Goal: Complete application form: Complete application form

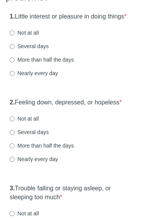
scroll to position [116, 0]
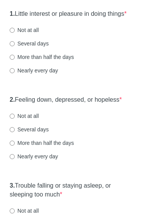
click at [16, 47] on label "Several days" at bounding box center [29, 44] width 39 height 8
click at [15, 46] on input "Several days" at bounding box center [12, 43] width 5 height 5
radio input "true"
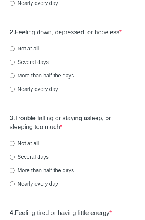
scroll to position [200, 0]
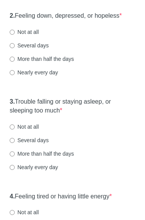
click at [14, 35] on input "Not at all" at bounding box center [12, 32] width 5 height 5
radio input "true"
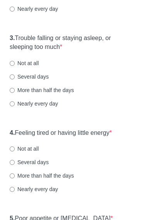
scroll to position [266, 0]
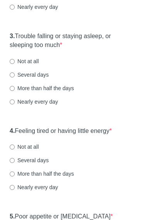
click at [12, 64] on input "Not at all" at bounding box center [12, 61] width 5 height 5
radio input "true"
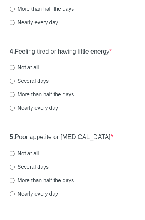
scroll to position [369, 0]
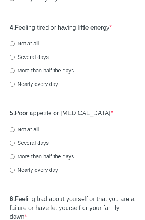
click at [13, 60] on input "Several days" at bounding box center [12, 57] width 5 height 5
radio input "true"
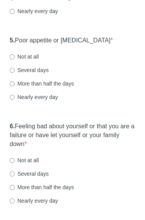
scroll to position [444, 0]
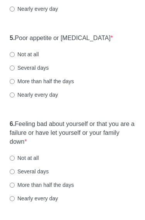
click at [13, 57] on input "Not at all" at bounding box center [12, 54] width 5 height 5
radio input "true"
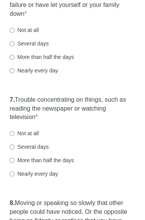
scroll to position [573, 0]
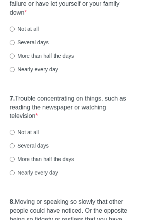
click at [8, 46] on div "6. Feeling bad about yourself or that you are a failure or have let yourself or…" at bounding box center [72, 36] width 133 height 98
click at [11, 54] on div "6. Feeling bad about yourself or that you are a failure or have let yourself or…" at bounding box center [72, 36] width 133 height 98
click at [15, 45] on input "Several days" at bounding box center [12, 42] width 5 height 5
radio input "true"
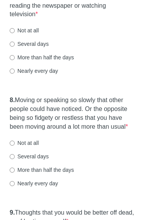
scroll to position [675, 0]
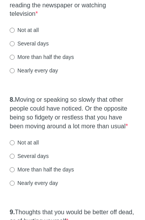
click at [18, 61] on label "More than half the days" at bounding box center [42, 58] width 64 height 8
click at [15, 60] on input "More than half the days" at bounding box center [12, 57] width 5 height 5
radio input "true"
click at [15, 75] on label "Nearly every day" at bounding box center [34, 71] width 48 height 8
click at [15, 74] on input "Nearly every day" at bounding box center [12, 71] width 5 height 5
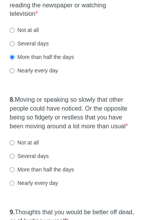
radio input "true"
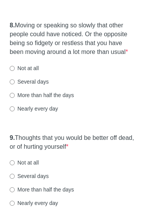
scroll to position [750, 0]
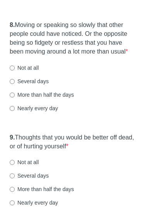
click at [15, 98] on input "More than half the days" at bounding box center [12, 95] width 5 height 5
radio input "true"
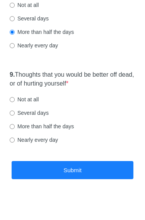
scroll to position [814, 0]
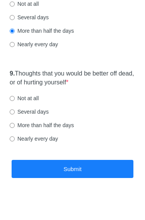
click at [19, 103] on label "Not at all" at bounding box center [24, 99] width 29 height 8
click at [15, 101] on input "Not at all" at bounding box center [12, 98] width 5 height 5
radio input "true"
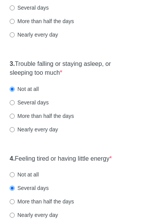
scroll to position [237, 0]
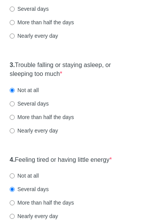
click at [18, 108] on label "Several days" at bounding box center [29, 104] width 39 height 8
click at [15, 107] on input "Several days" at bounding box center [12, 104] width 5 height 5
radio input "true"
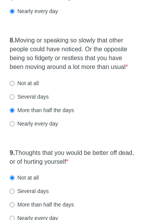
scroll to position [836, 0]
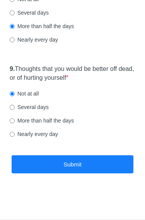
click at [47, 171] on button "Submit" at bounding box center [72, 164] width 121 height 18
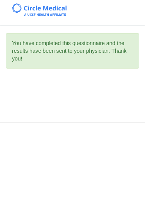
scroll to position [0, 0]
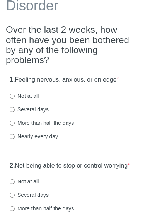
scroll to position [71, 0]
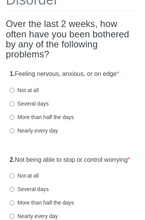
click at [12, 106] on input "Several days" at bounding box center [12, 104] width 5 height 5
radio input "true"
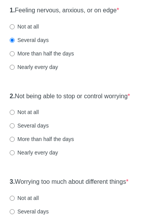
scroll to position [144, 0]
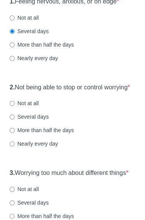
click at [10, 106] on label "Not at all" at bounding box center [24, 104] width 29 height 8
click at [10, 106] on input "Not at all" at bounding box center [12, 103] width 5 height 5
radio input "true"
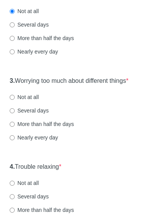
scroll to position [240, 0]
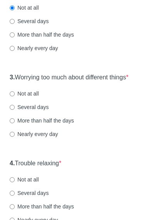
click at [27, 98] on label "Not at all" at bounding box center [24, 94] width 29 height 8
click at [15, 96] on input "Not at all" at bounding box center [12, 93] width 5 height 5
radio input "true"
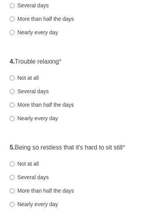
click at [13, 94] on input "Several days" at bounding box center [12, 91] width 5 height 5
radio input "true"
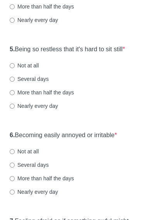
scroll to position [441, 0]
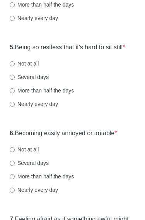
click at [14, 80] on input "Several days" at bounding box center [12, 77] width 5 height 5
radio input "true"
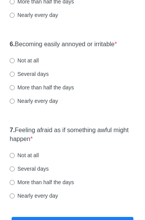
scroll to position [565, 0]
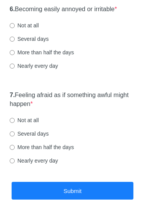
click at [15, 43] on label "Several days" at bounding box center [29, 39] width 39 height 8
click at [15, 42] on input "Several days" at bounding box center [12, 39] width 5 height 5
radio input "true"
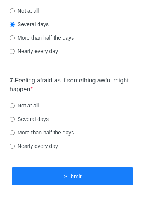
scroll to position [581, 0]
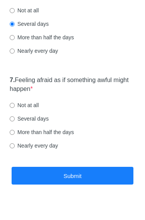
click at [15, 121] on input "Several days" at bounding box center [12, 118] width 5 height 5
radio input "true"
click at [49, 181] on button "Submit" at bounding box center [72, 176] width 121 height 18
